Goal: Information Seeking & Learning: Understand process/instructions

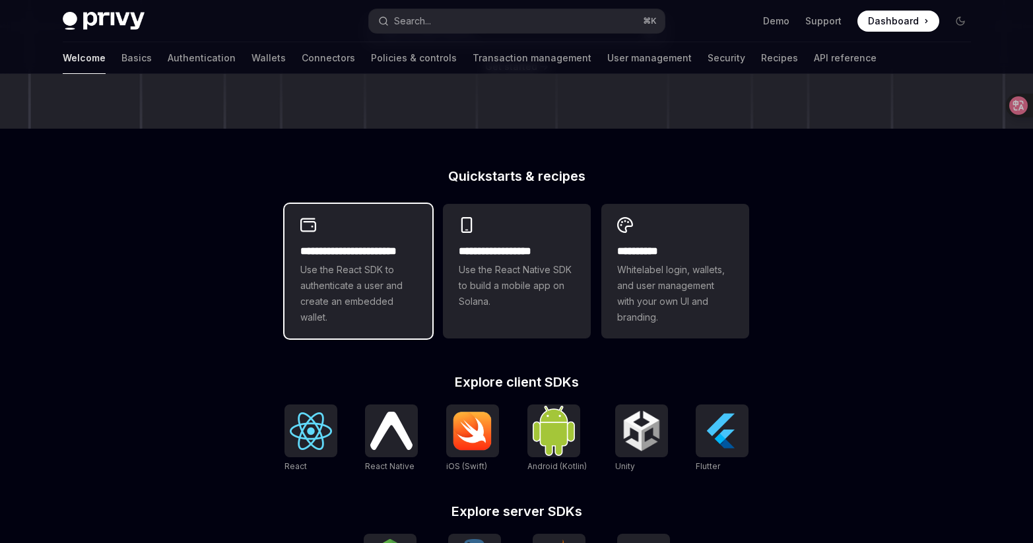
scroll to position [205, 0]
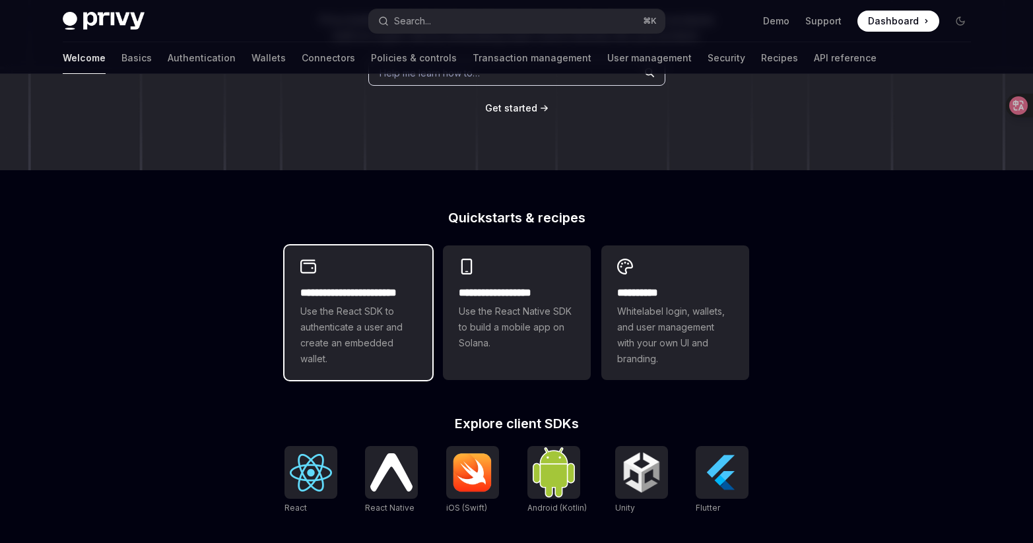
click at [375, 271] on div "**********" at bounding box center [358, 312] width 148 height 135
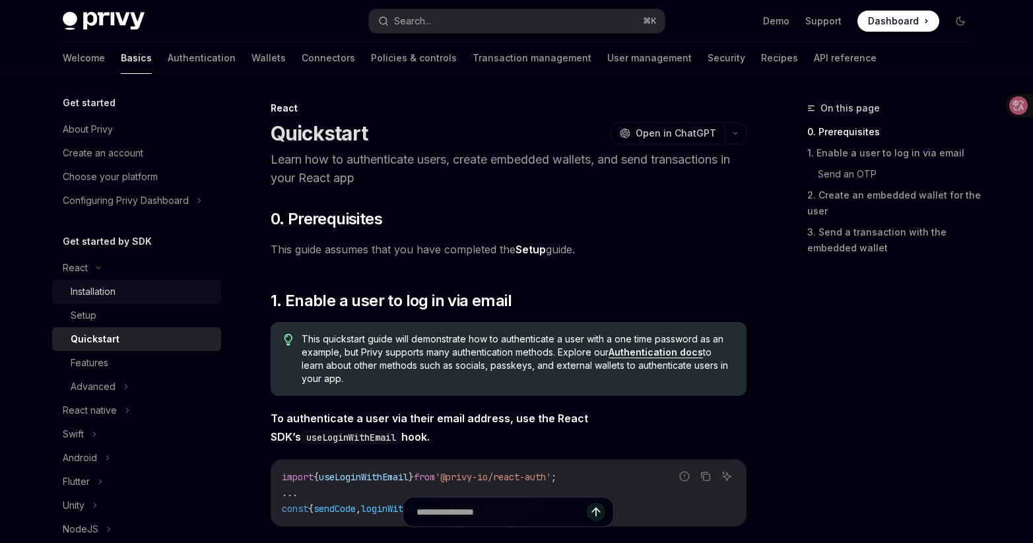
click at [176, 297] on div "Installation" at bounding box center [142, 292] width 143 height 16
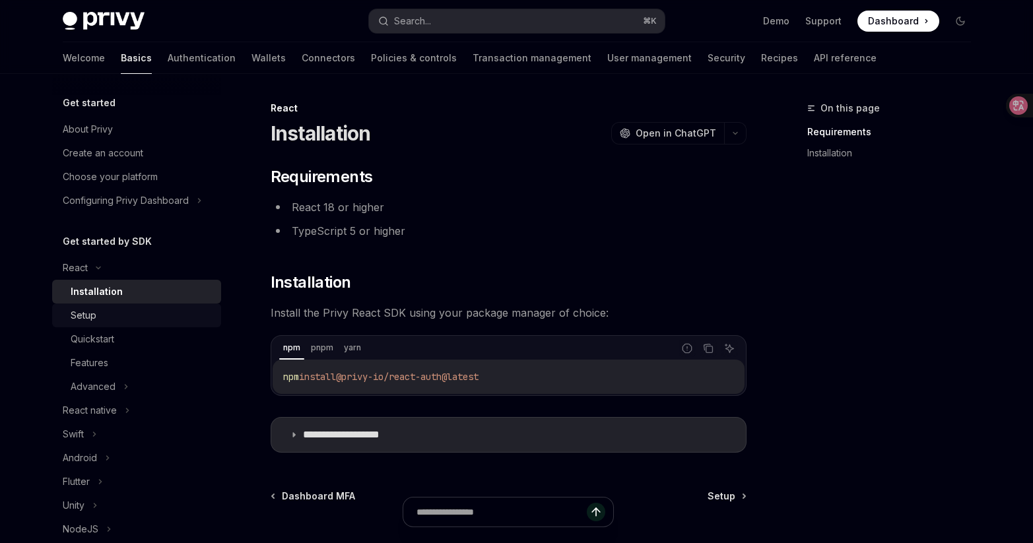
click at [164, 314] on div "Setup" at bounding box center [142, 315] width 143 height 16
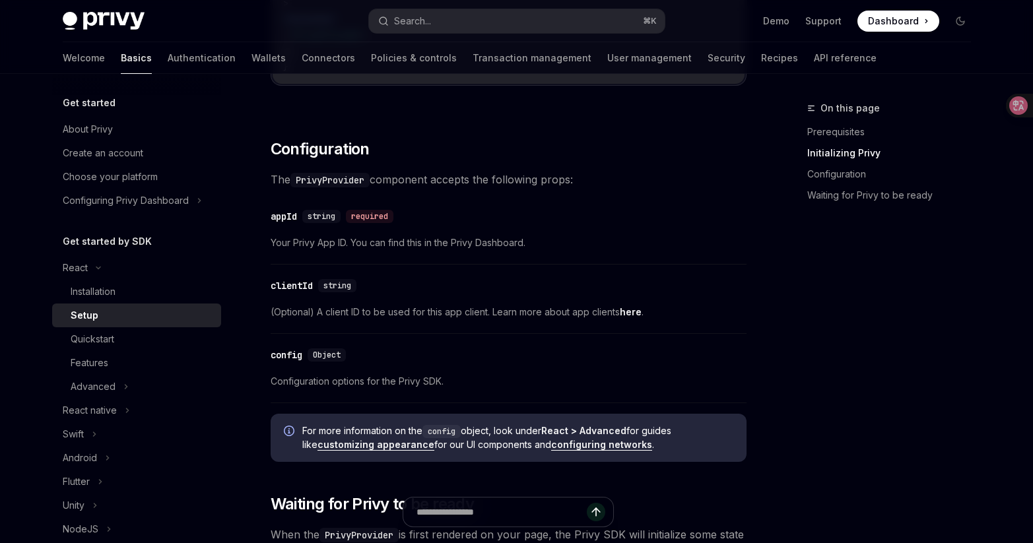
scroll to position [1112, 0]
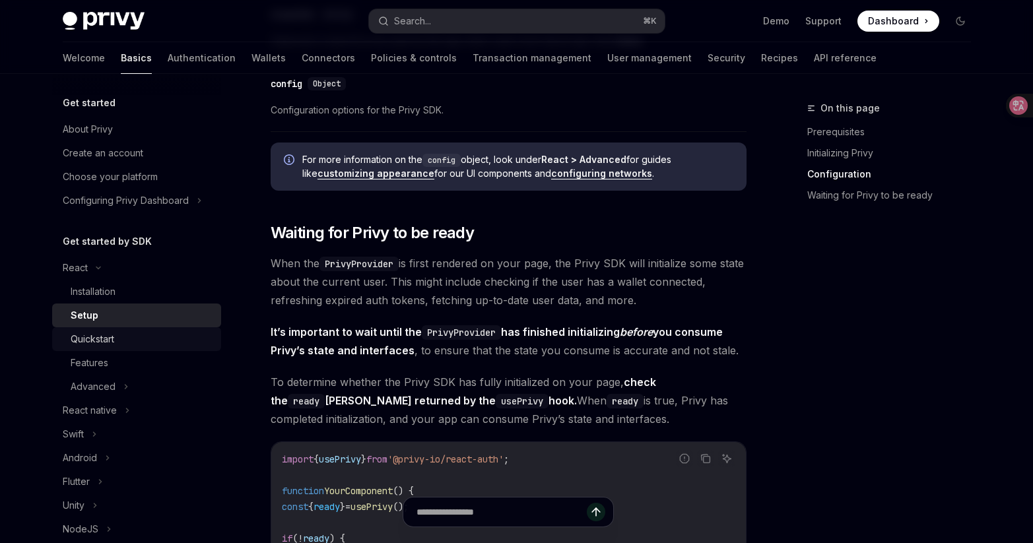
click at [115, 341] on div "Quickstart" at bounding box center [142, 339] width 143 height 16
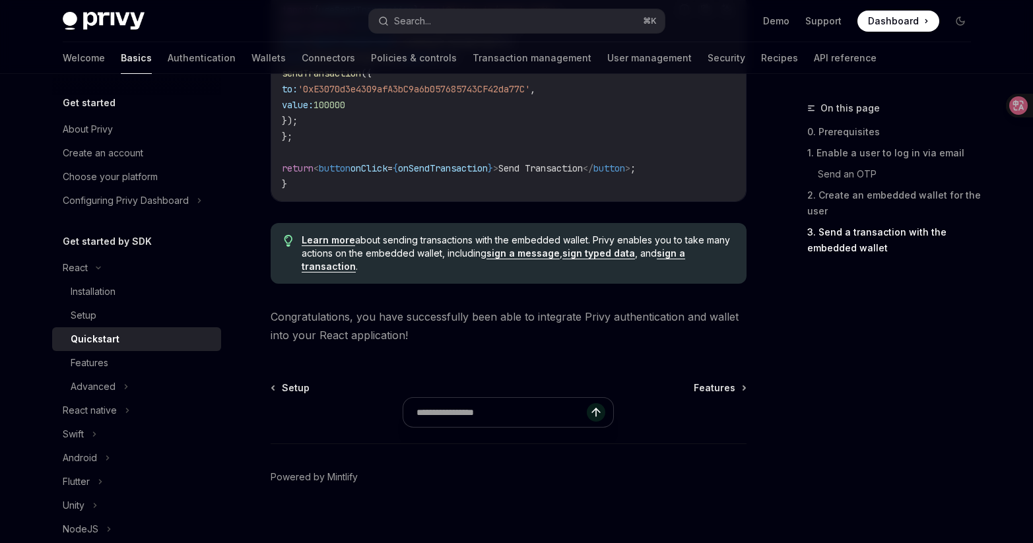
scroll to position [1388, 0]
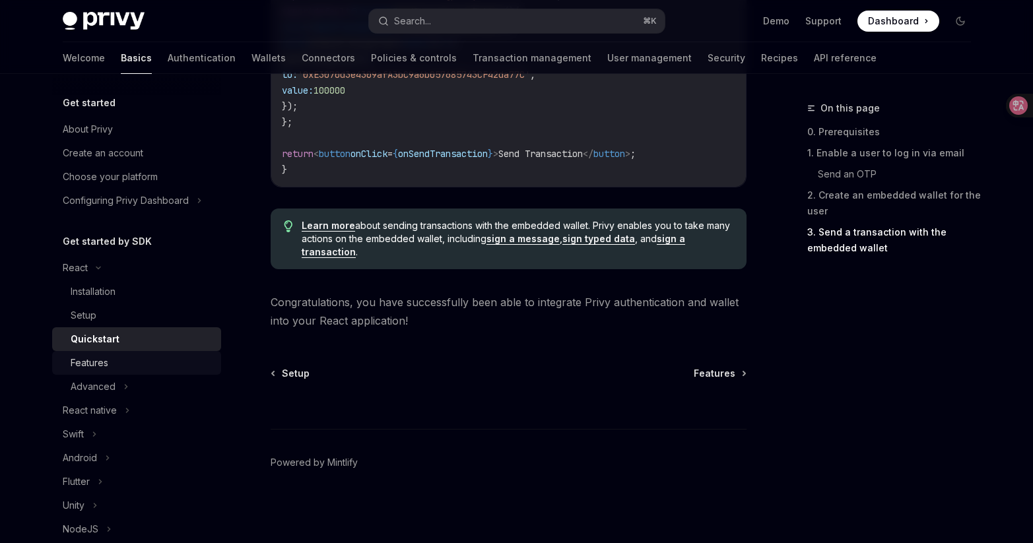
click at [129, 366] on div "Features" at bounding box center [142, 363] width 143 height 16
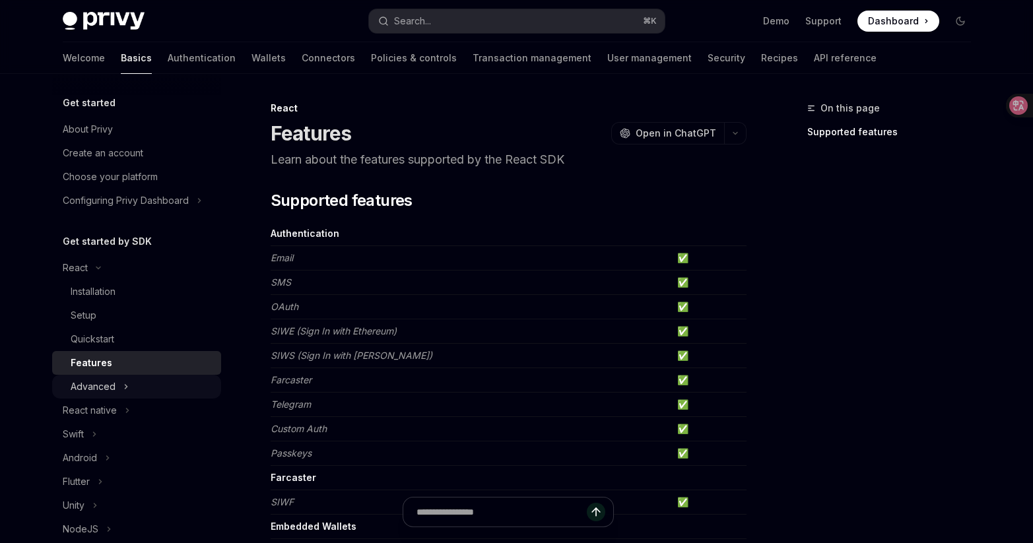
click at [139, 381] on button "Advanced" at bounding box center [136, 387] width 169 height 24
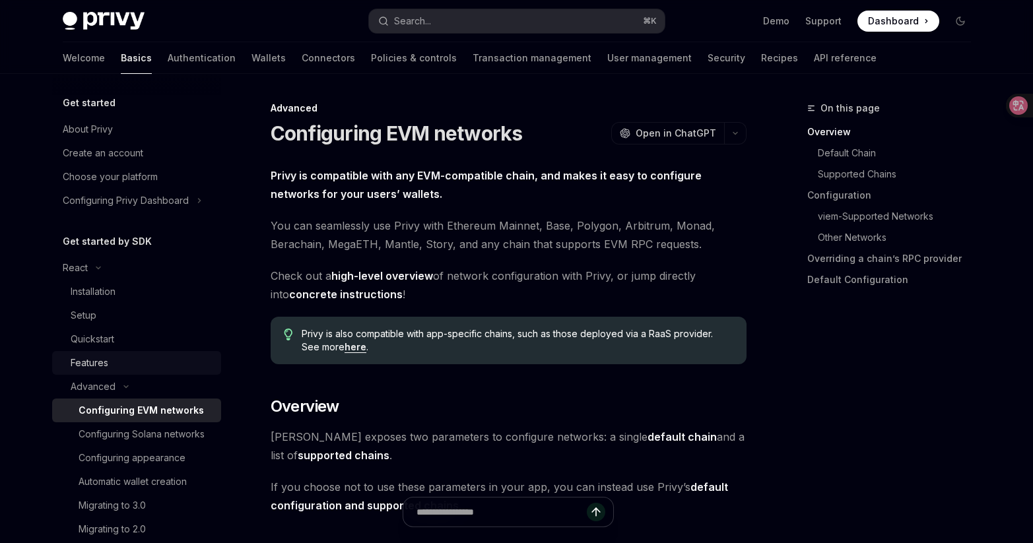
click at [138, 373] on link "Features" at bounding box center [136, 363] width 169 height 24
type textarea "*"
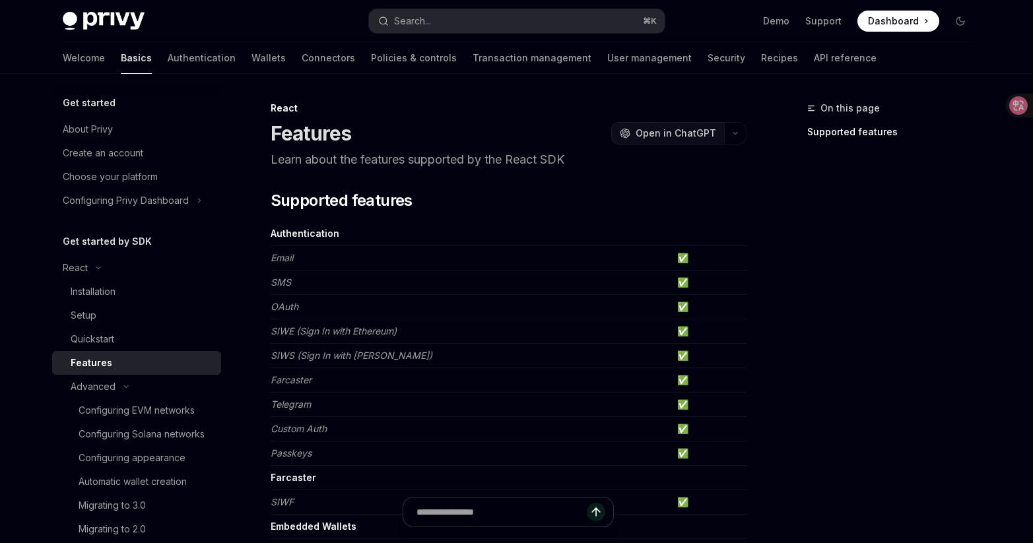
click at [703, 130] on span "Open in ChatGPT" at bounding box center [675, 133] width 81 height 13
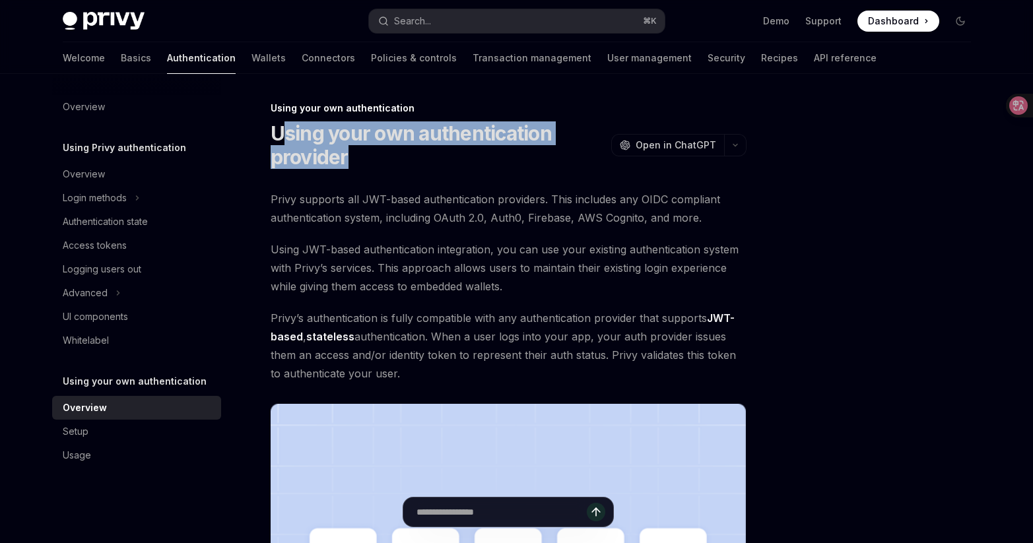
drag, startPoint x: 279, startPoint y: 139, endPoint x: 361, endPoint y: 155, distance: 83.3
click at [361, 155] on h1 "Using your own authentication provider" at bounding box center [438, 145] width 335 height 48
click at [284, 142] on h1 "Using your own authentication provider" at bounding box center [438, 145] width 335 height 48
drag, startPoint x: 268, startPoint y: 134, endPoint x: 353, endPoint y: 159, distance: 88.7
click at [353, 159] on div "Using your own authentication Using your own authentication provider OpenAI Ope…" at bounding box center [384, 528] width 728 height 857
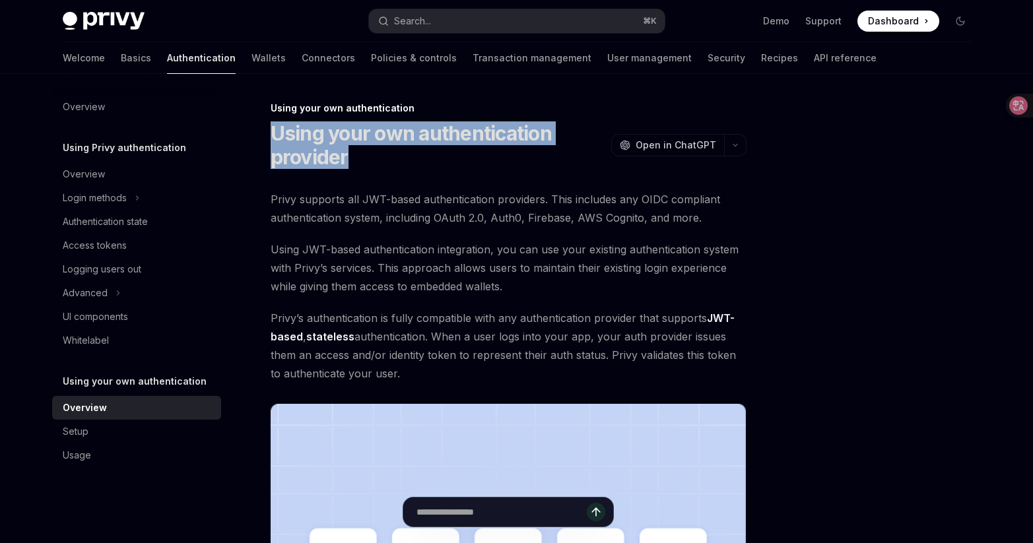
click at [344, 170] on div at bounding box center [344, 170] width 0 height 0
click at [408, 162] on h1 "Using your own authentication provider" at bounding box center [438, 145] width 335 height 48
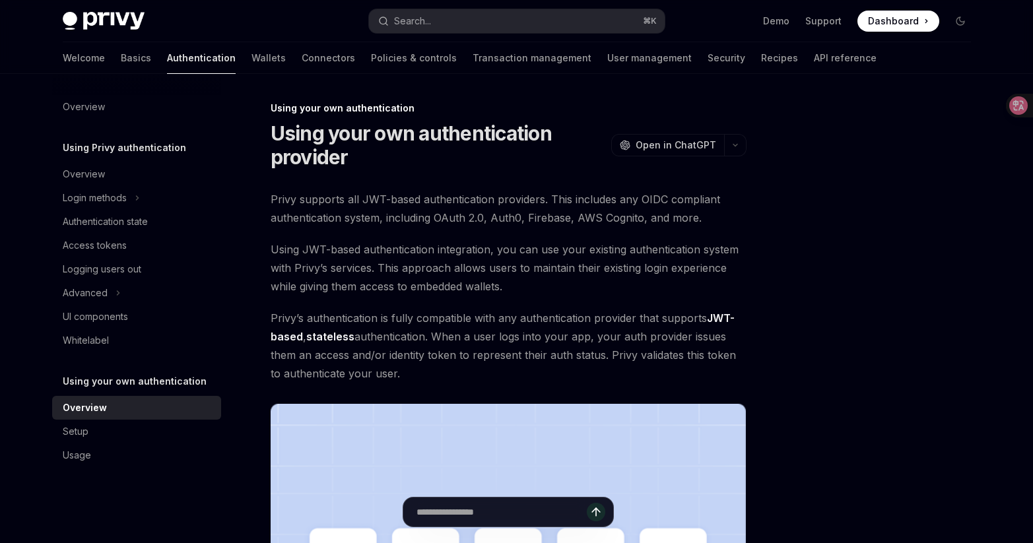
click at [769, 208] on div "Using your own authentication Using your own authentication provider OpenAI Ope…" at bounding box center [516, 515] width 929 height 883
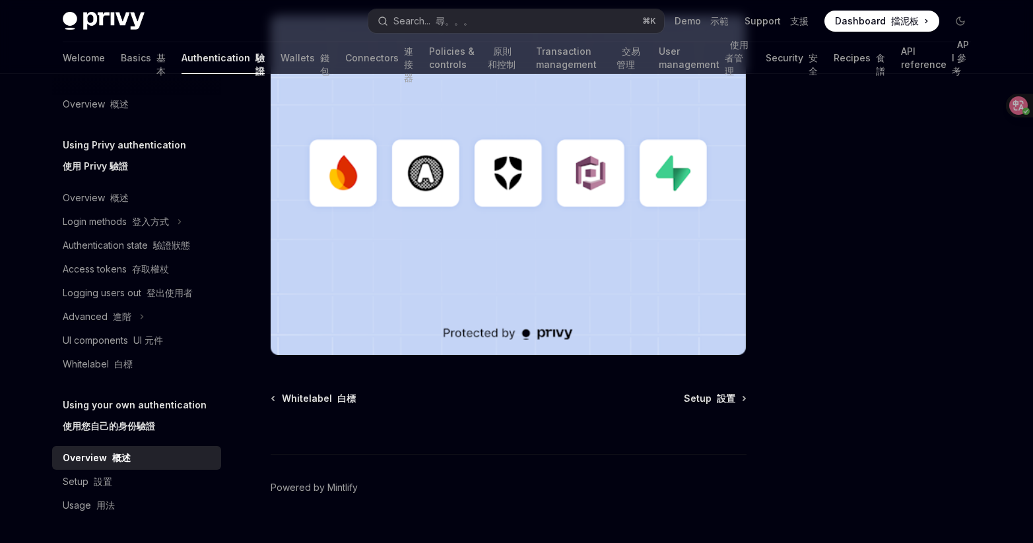
scroll to position [3, 0]
click at [680, 407] on div at bounding box center [509, 429] width 476 height 49
click at [705, 399] on span "Setup 設置" at bounding box center [709, 398] width 51 height 13
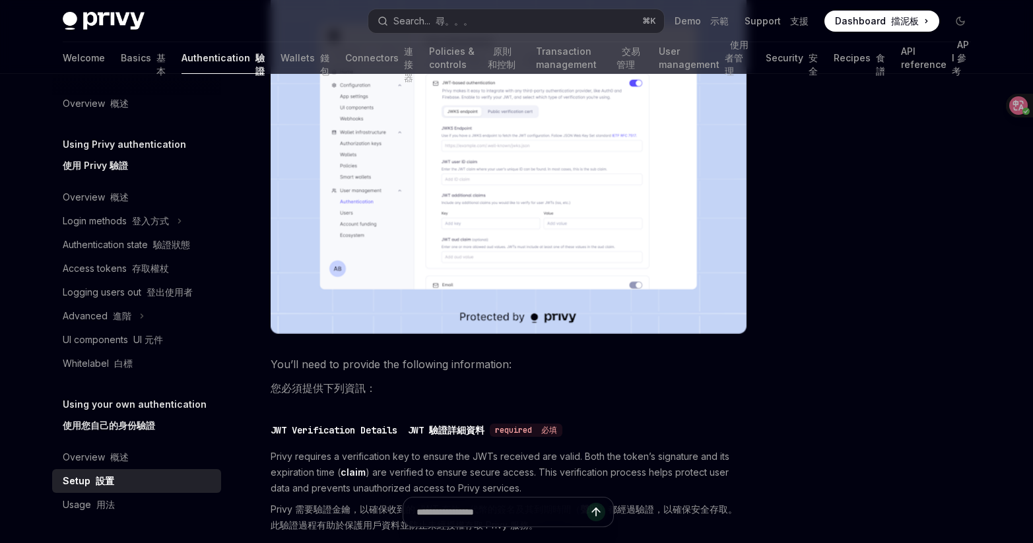
scroll to position [810, 0]
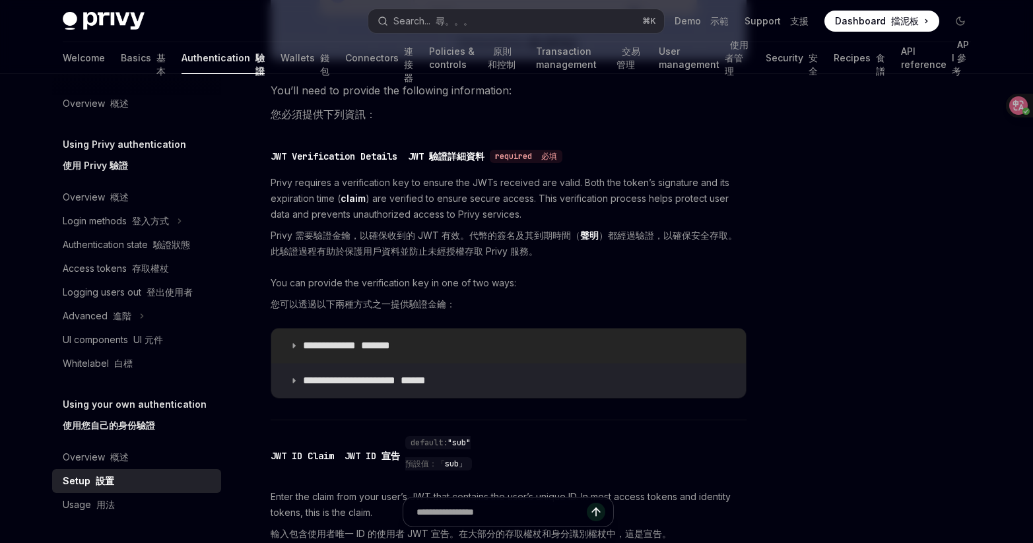
click at [300, 350] on summary "**********" at bounding box center [508, 346] width 474 height 34
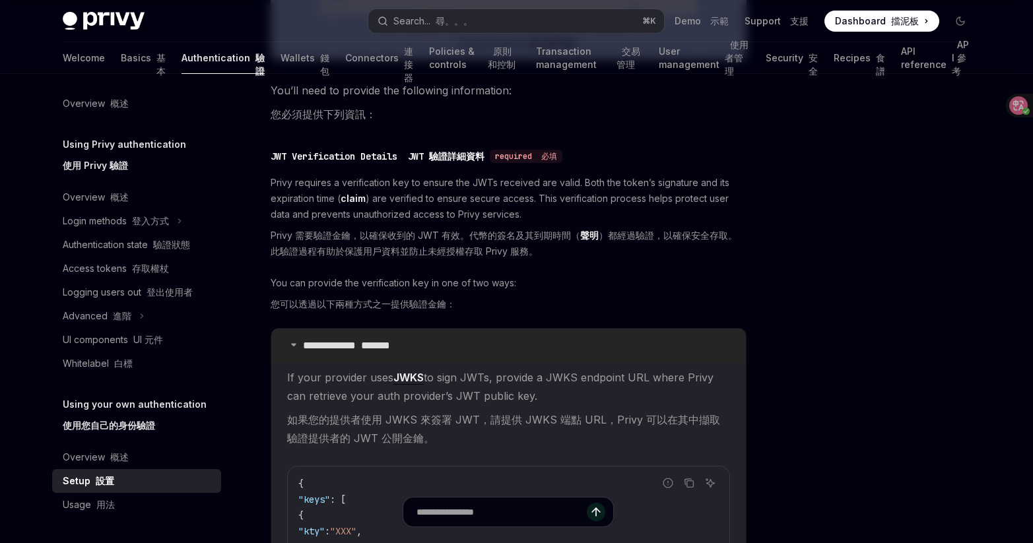
click at [296, 354] on summary "**********" at bounding box center [508, 346] width 474 height 34
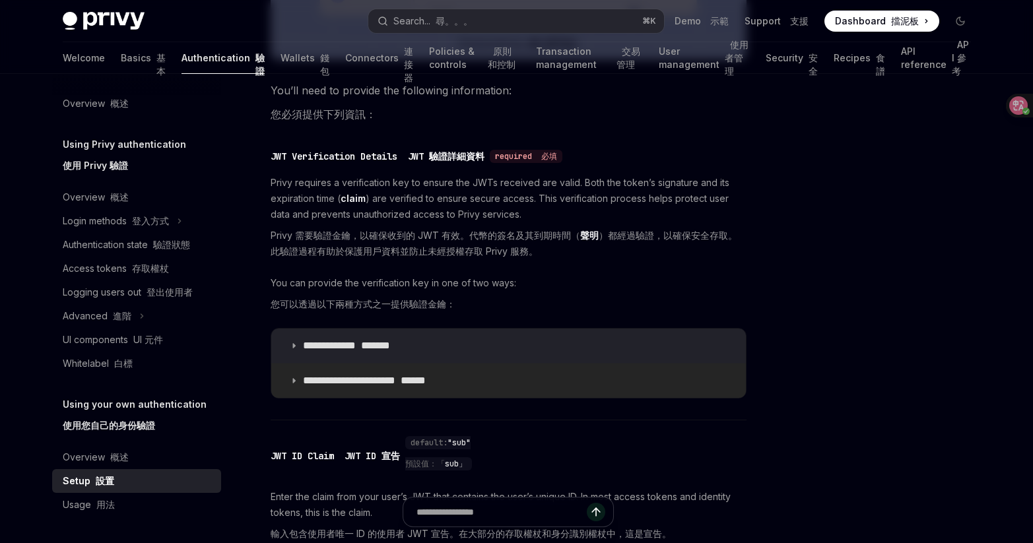
click at [295, 372] on summary "**********" at bounding box center [508, 381] width 474 height 34
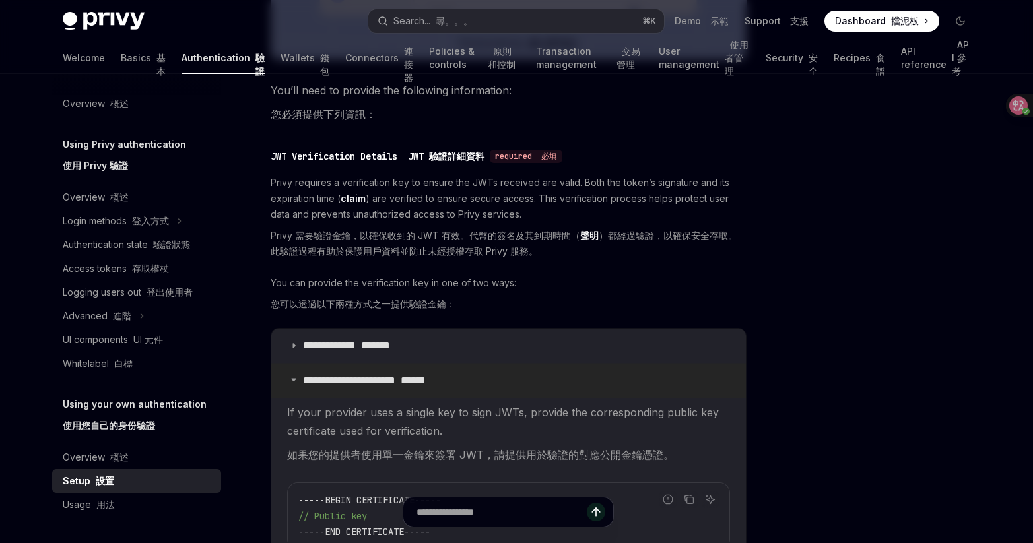
click at [295, 372] on summary "**********" at bounding box center [508, 381] width 474 height 34
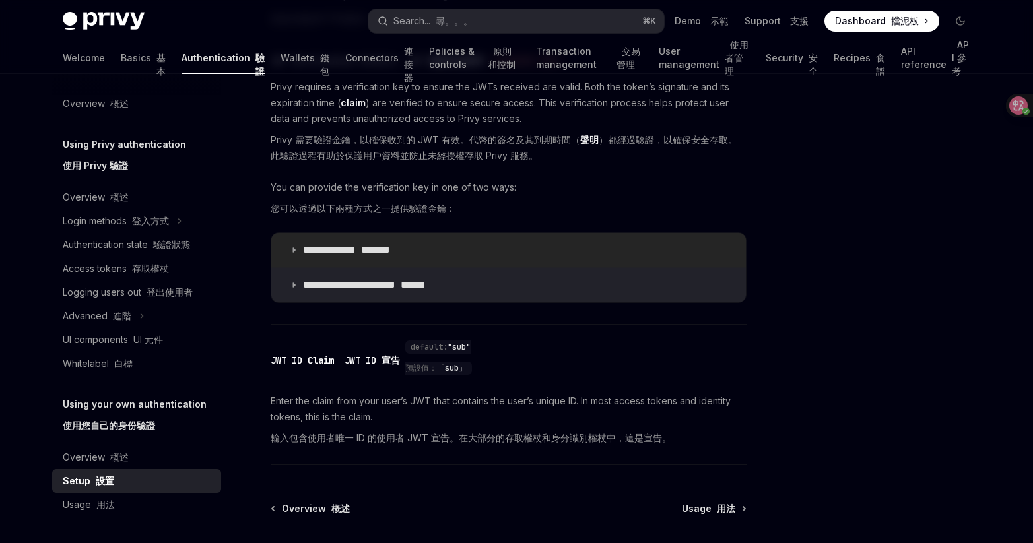
scroll to position [1021, 0]
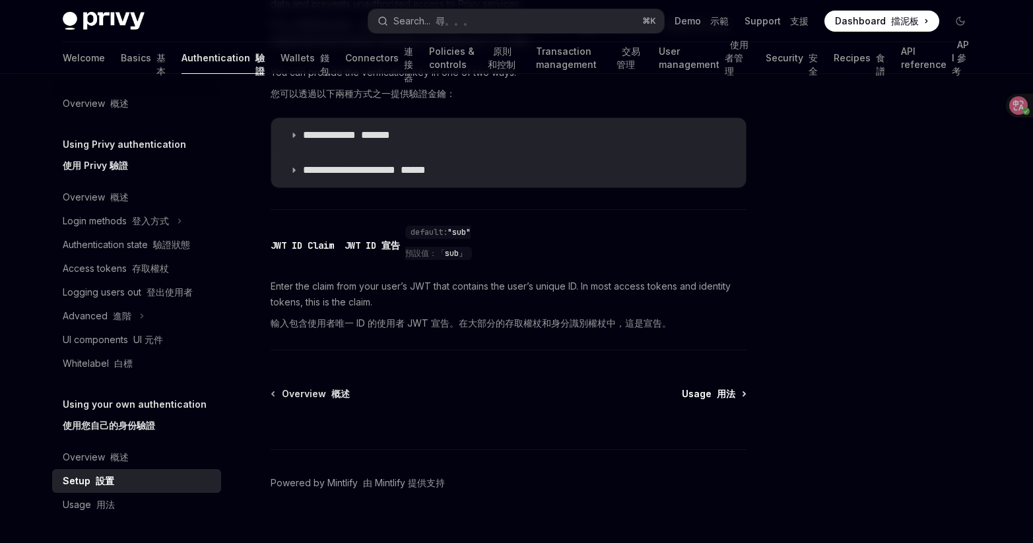
click at [710, 391] on span "Usage 用法" at bounding box center [708, 393] width 53 height 13
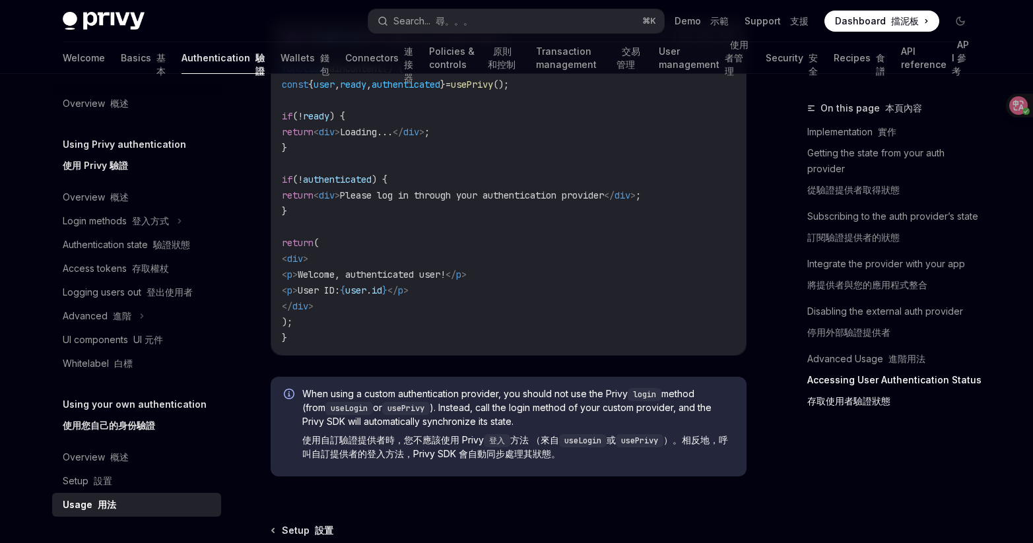
scroll to position [3681, 0]
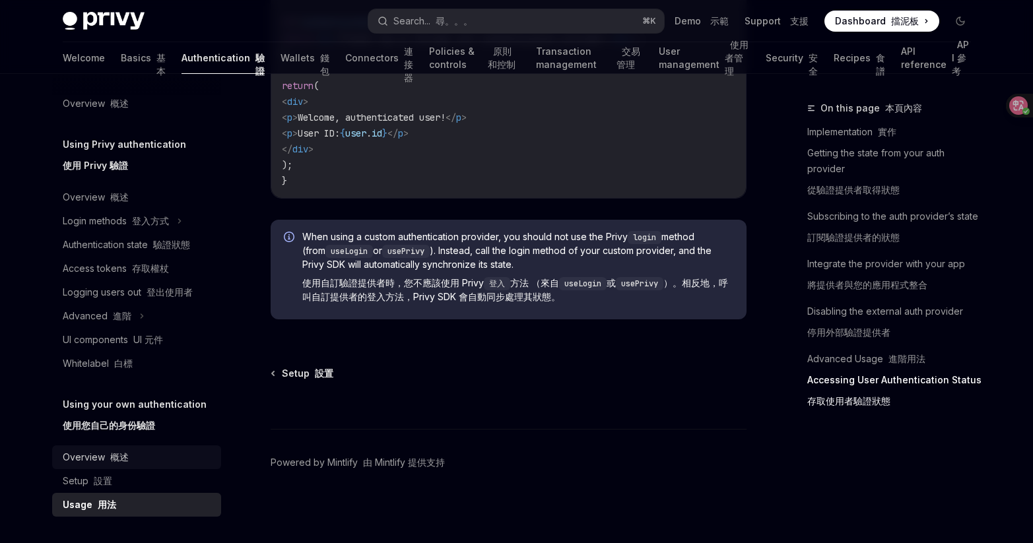
click at [120, 453] on font "概述" at bounding box center [119, 456] width 18 height 11
type textarea "*"
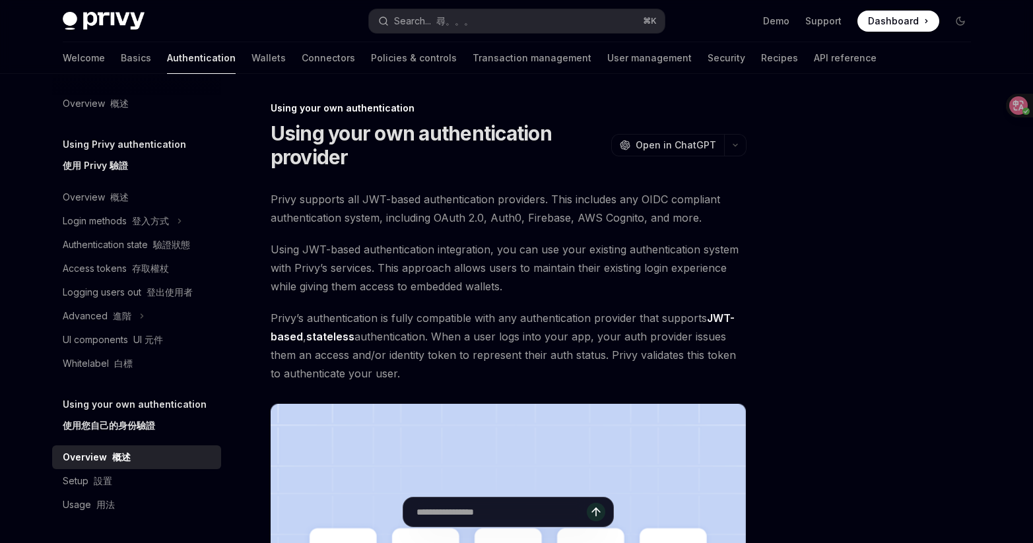
click at [145, 412] on h5 "Using your own authentication 使用您自己的身份驗證" at bounding box center [135, 418] width 144 height 42
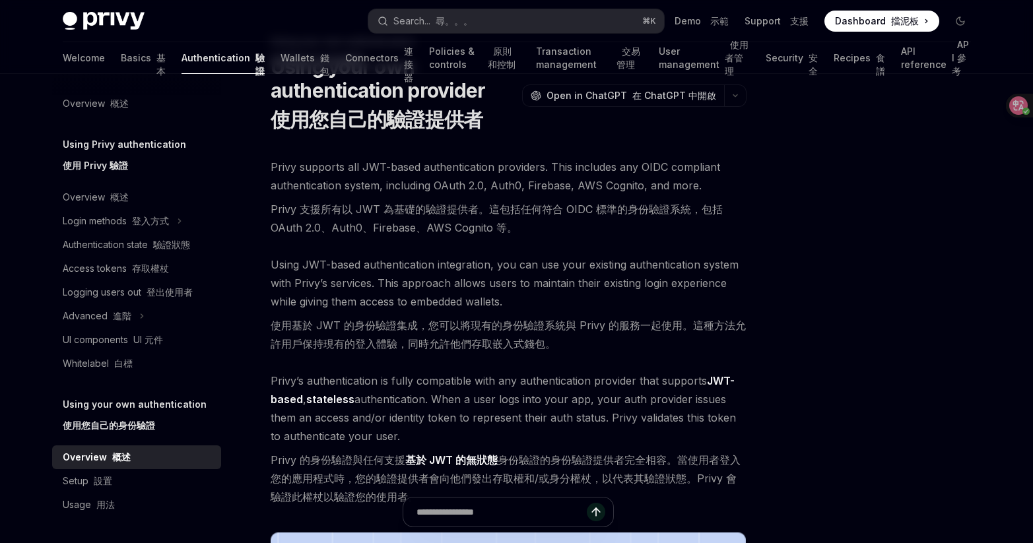
scroll to position [94, 0]
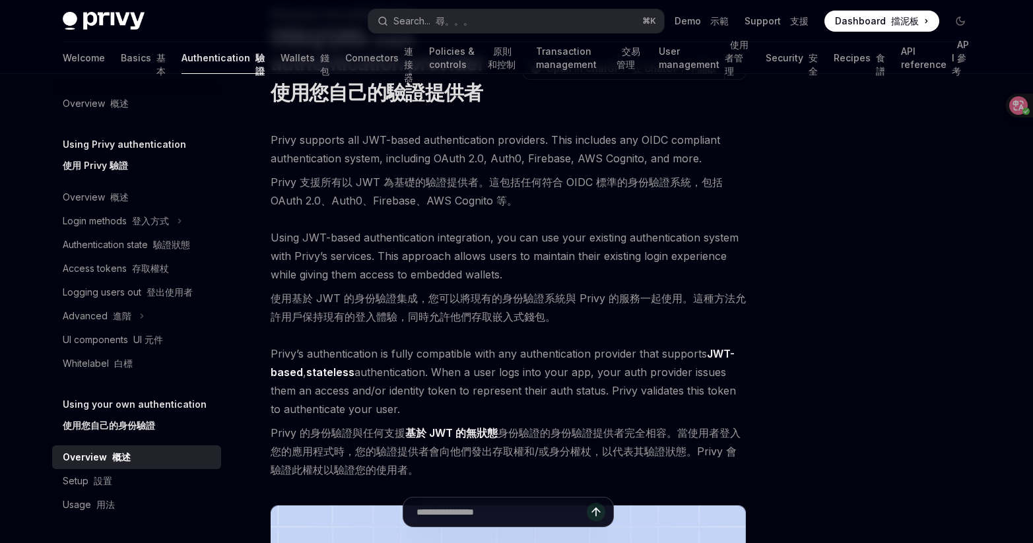
click at [730, 356] on link "JWT-based" at bounding box center [503, 363] width 464 height 32
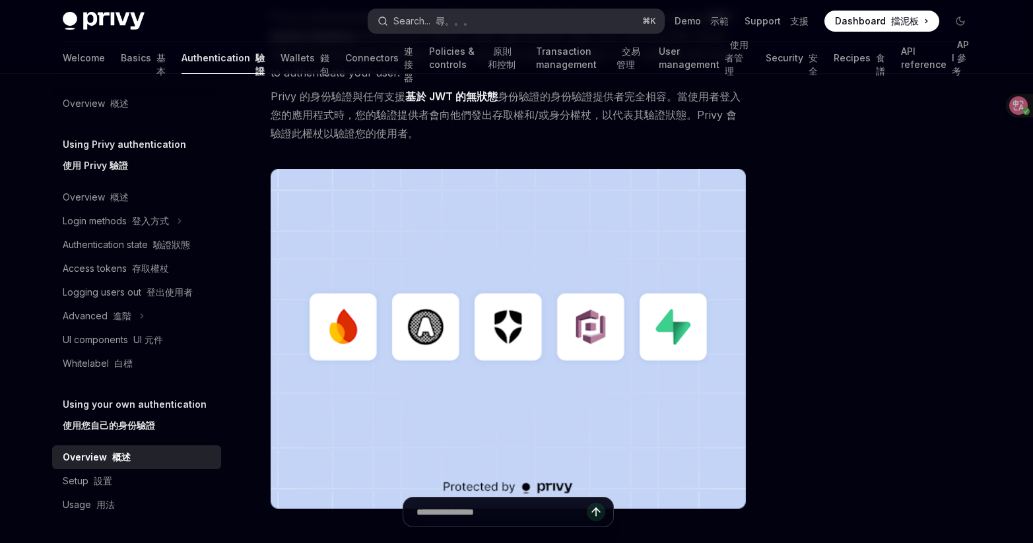
scroll to position [311, 0]
